Goal: Find contact information: Find contact information

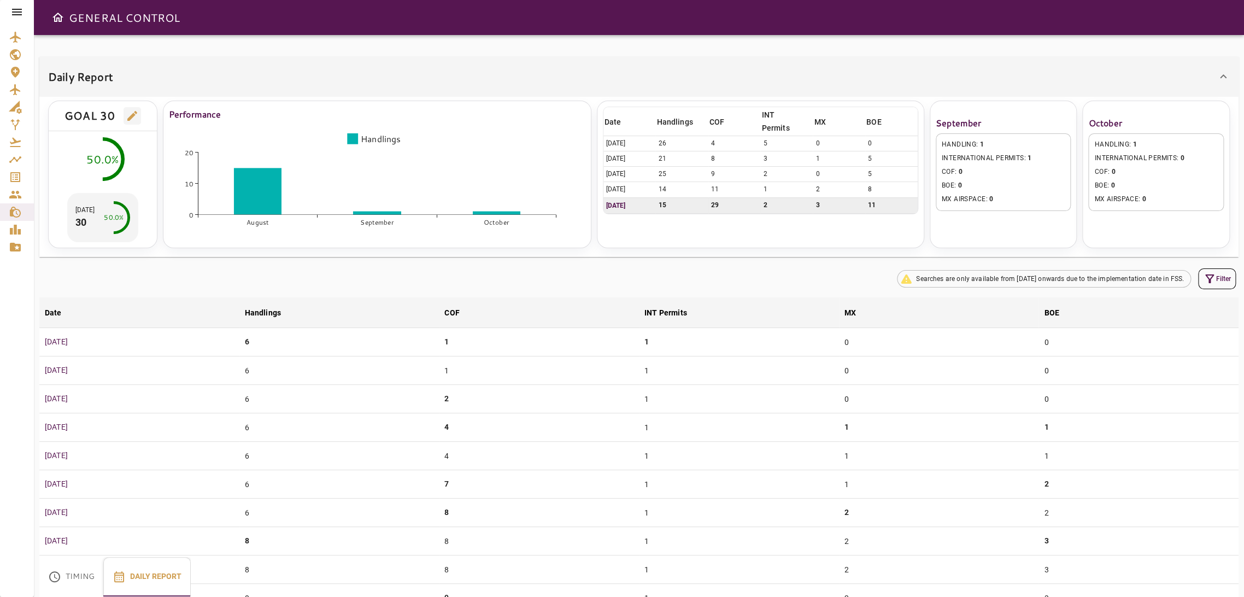
scroll to position [554, 0]
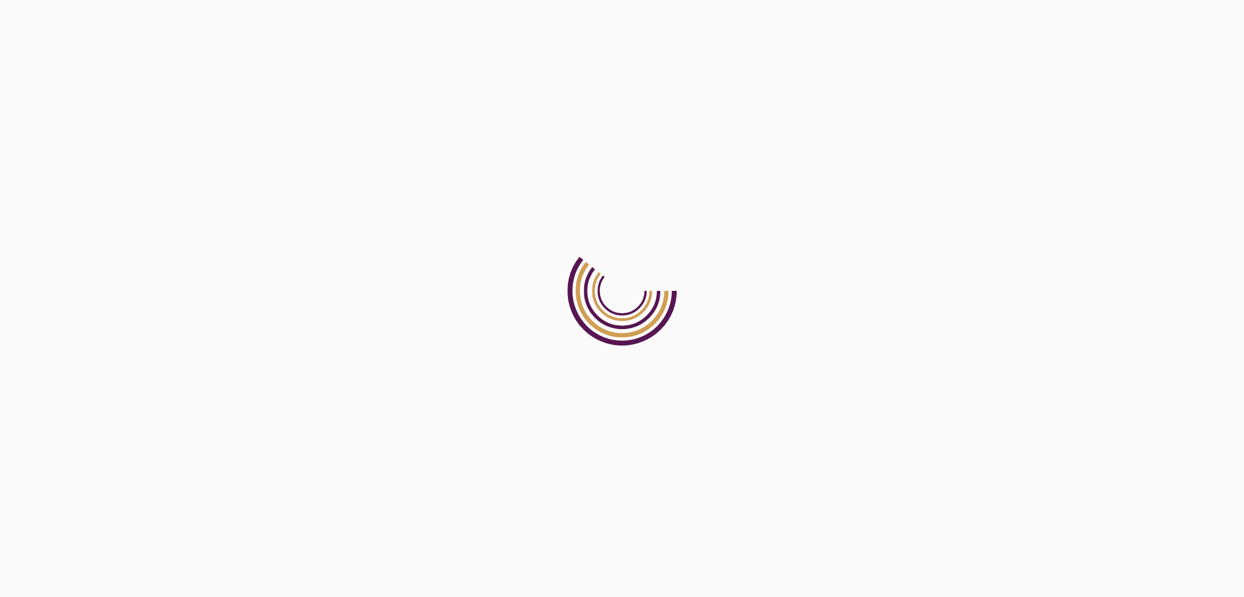
click at [309, 0] on html at bounding box center [622, 0] width 1244 height 0
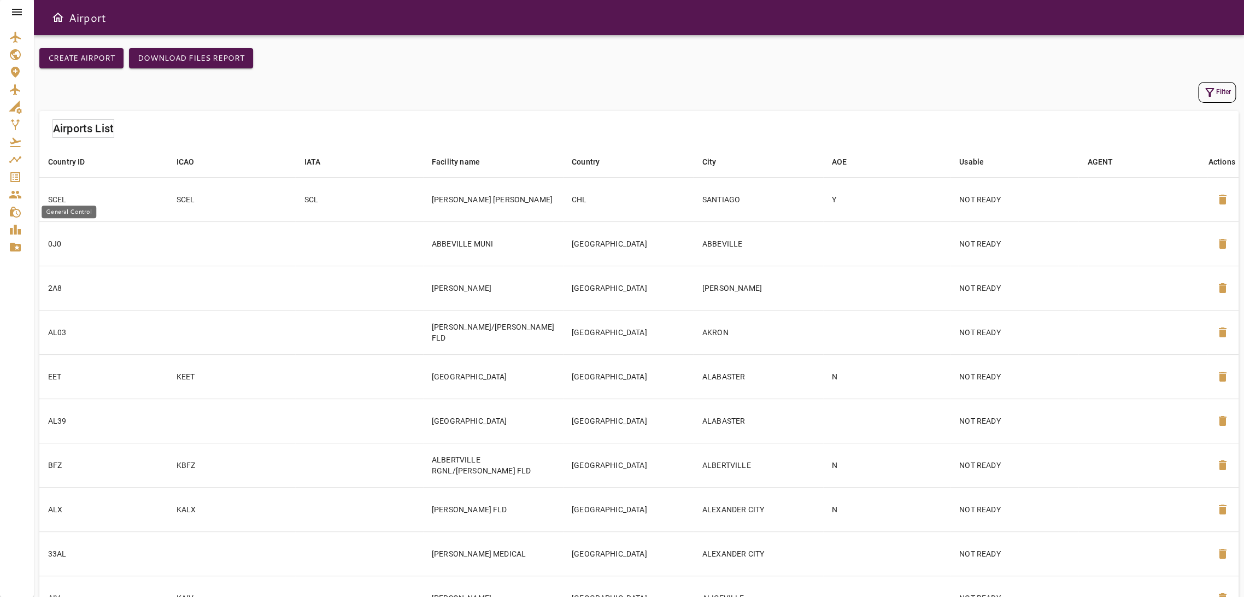
click at [13, 214] on icon "General Control" at bounding box center [15, 211] width 13 height 13
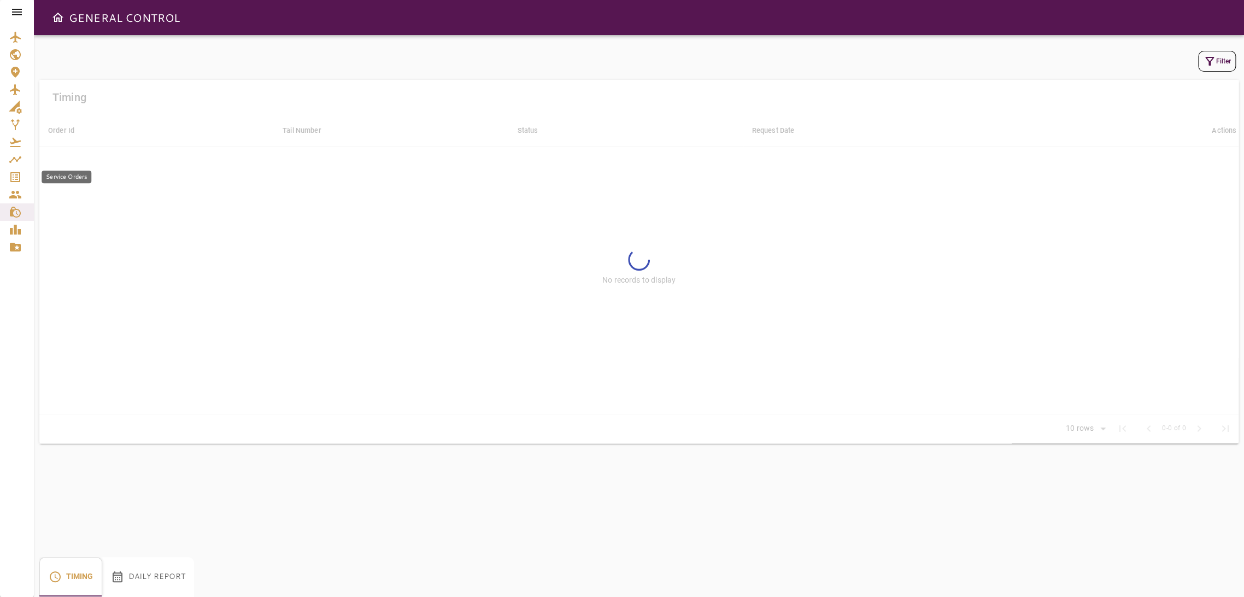
click at [17, 175] on icon "Service Orders" at bounding box center [15, 176] width 13 height 13
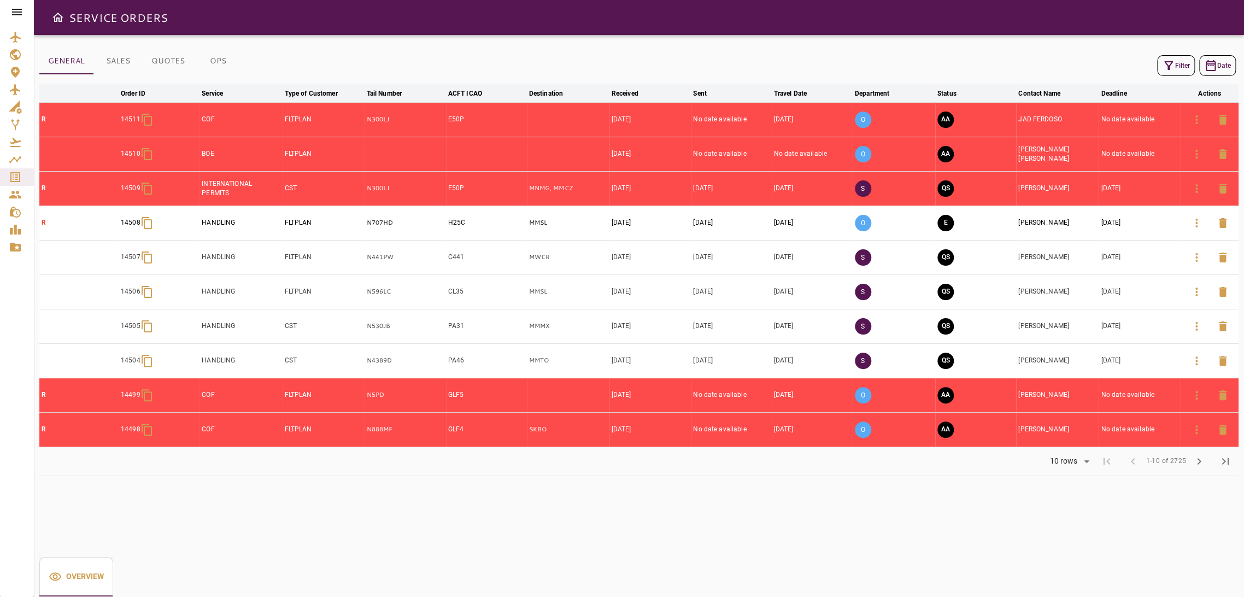
click at [1162, 67] on icon "button" at bounding box center [1168, 65] width 13 height 13
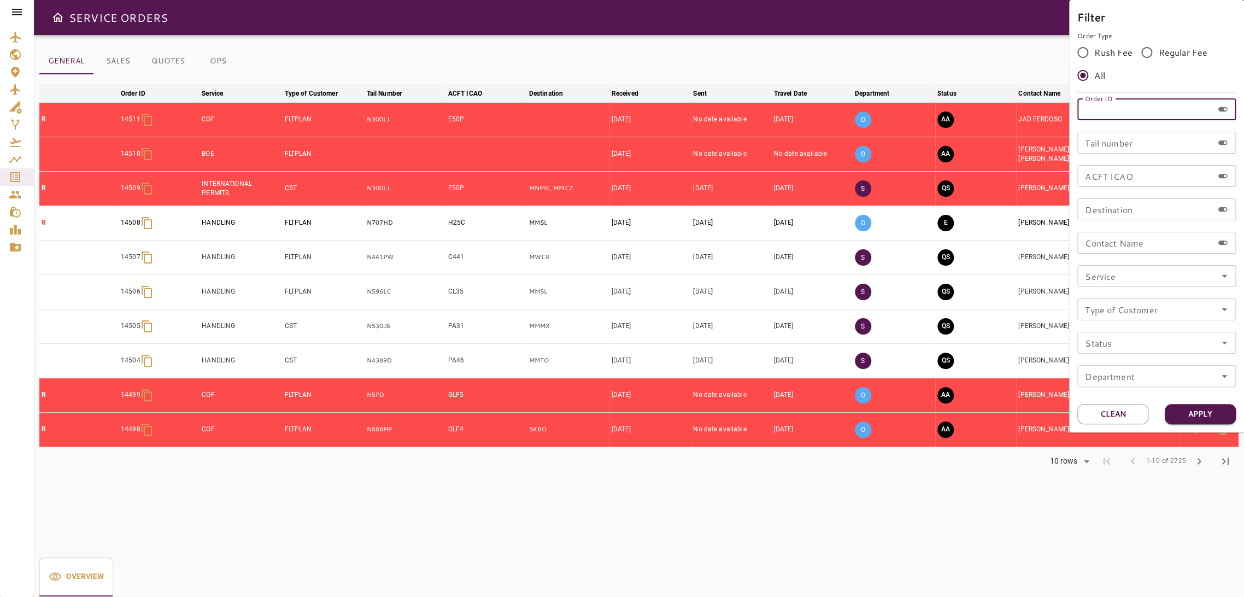
click at [1154, 109] on input "Order ID" at bounding box center [1145, 109] width 136 height 22
type input "*****"
click at [1204, 401] on div "Filter Order Type Rush Fee Regular Fee All Order ID ***** Order ID Tail number …" at bounding box center [1156, 216] width 175 height 432
click at [1201, 412] on button "Apply" at bounding box center [1199, 414] width 71 height 20
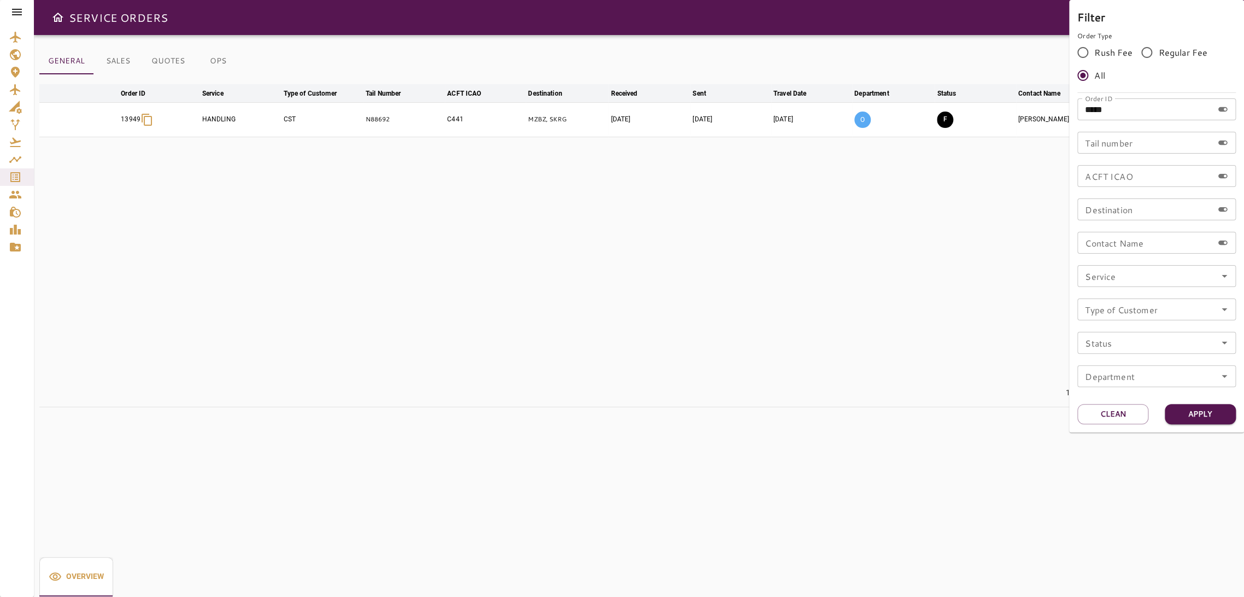
click at [868, 273] on div at bounding box center [622, 298] width 1244 height 597
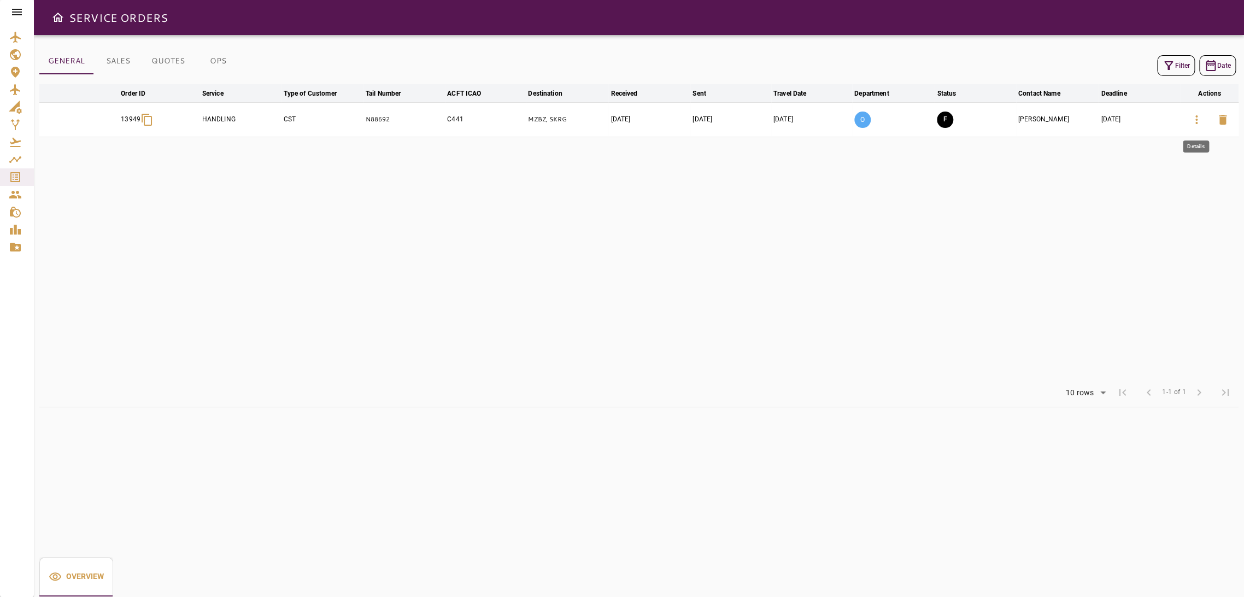
click at [1194, 122] on icon "button" at bounding box center [1196, 119] width 13 height 13
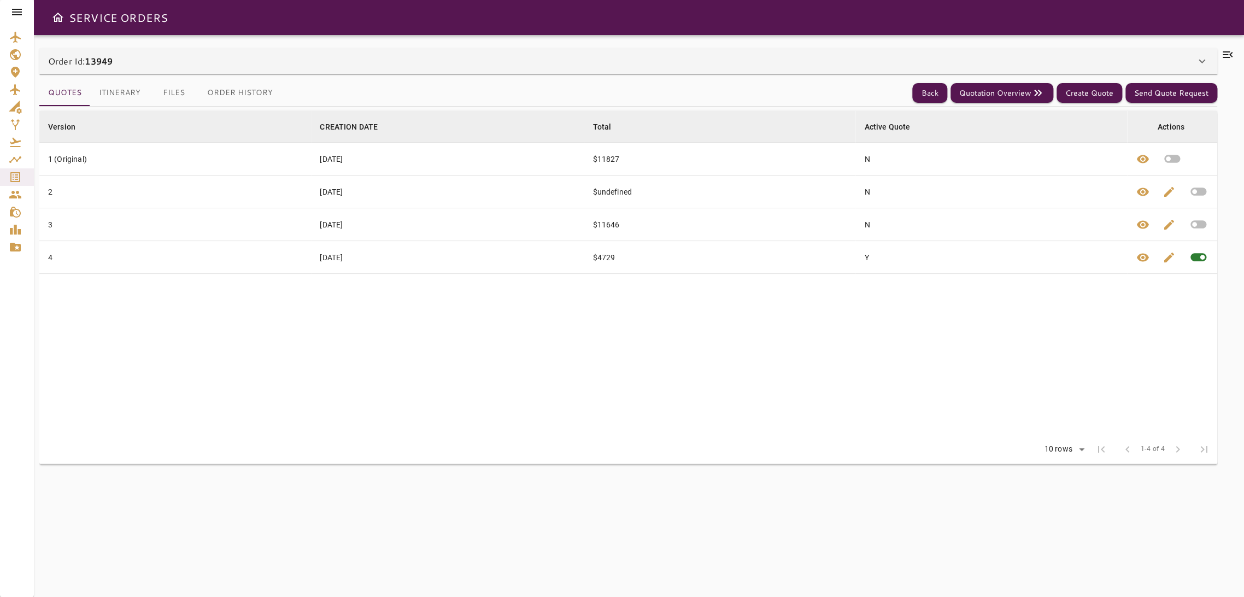
click at [1127, 63] on div "Order Id: 13949" at bounding box center [621, 61] width 1147 height 13
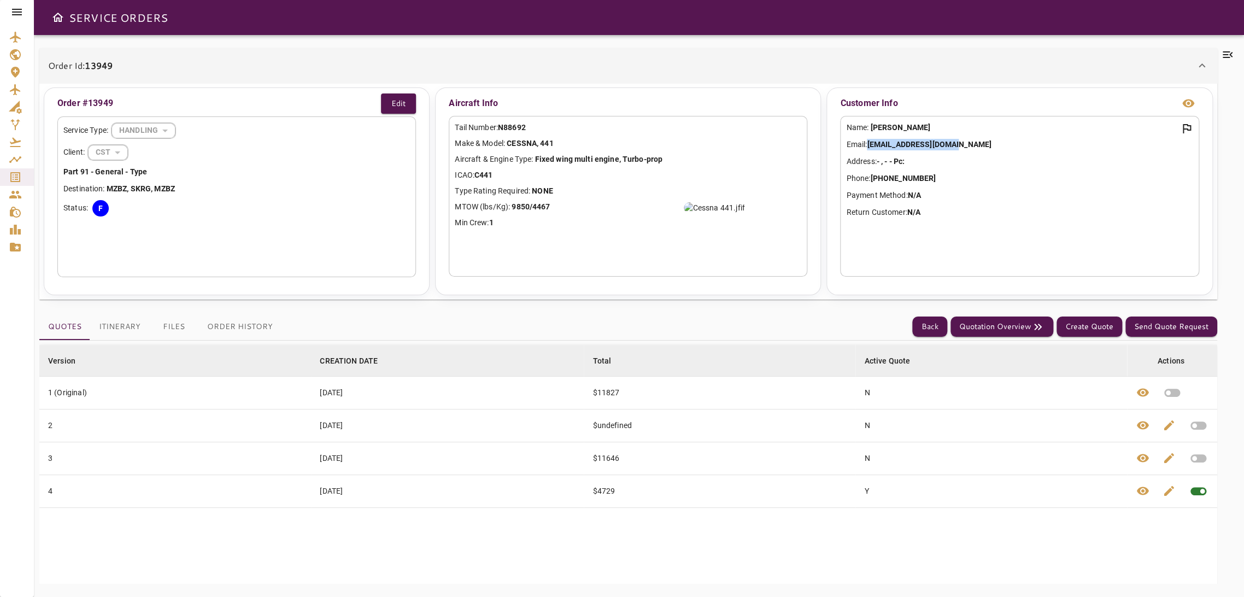
drag, startPoint x: 930, startPoint y: 148, endPoint x: 870, endPoint y: 150, distance: 60.1
click at [870, 150] on p "Email: bmcevers@florexpo.com" at bounding box center [1019, 144] width 346 height 11
copy b "bmcevers@florexpo.com"
drag, startPoint x: 929, startPoint y: 178, endPoint x: 873, endPoint y: 182, distance: 56.4
click at [873, 182] on p "Phone: +1 760 518 2023" at bounding box center [1019, 178] width 346 height 11
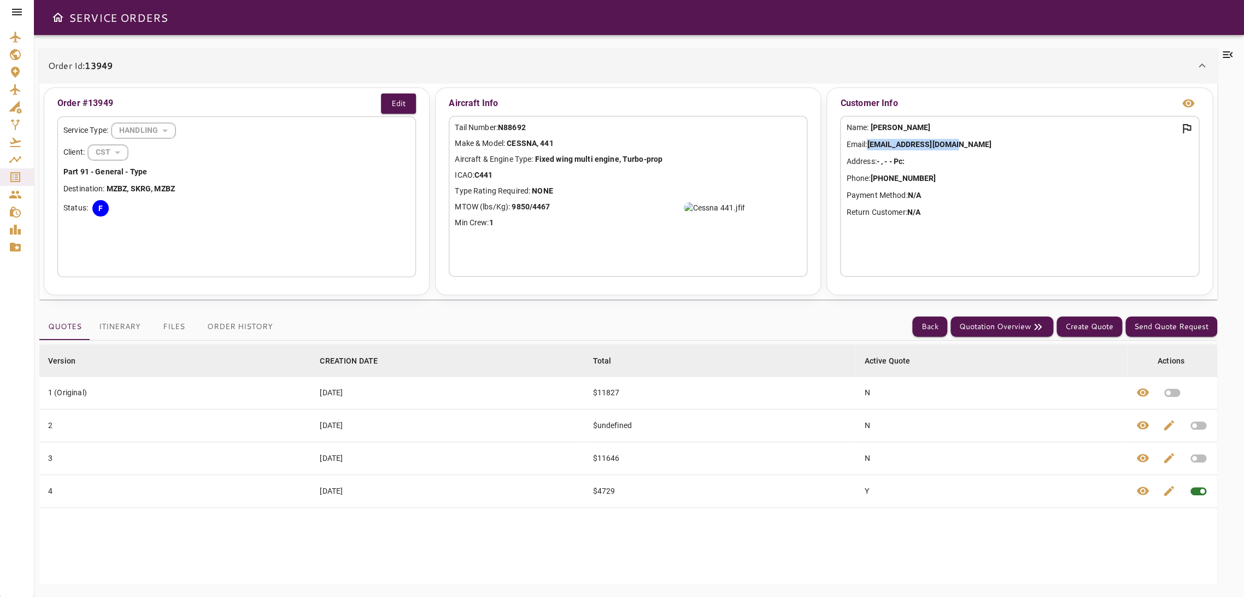
copy b "+1 760 518 2023"
